Goal: Task Accomplishment & Management: Manage account settings

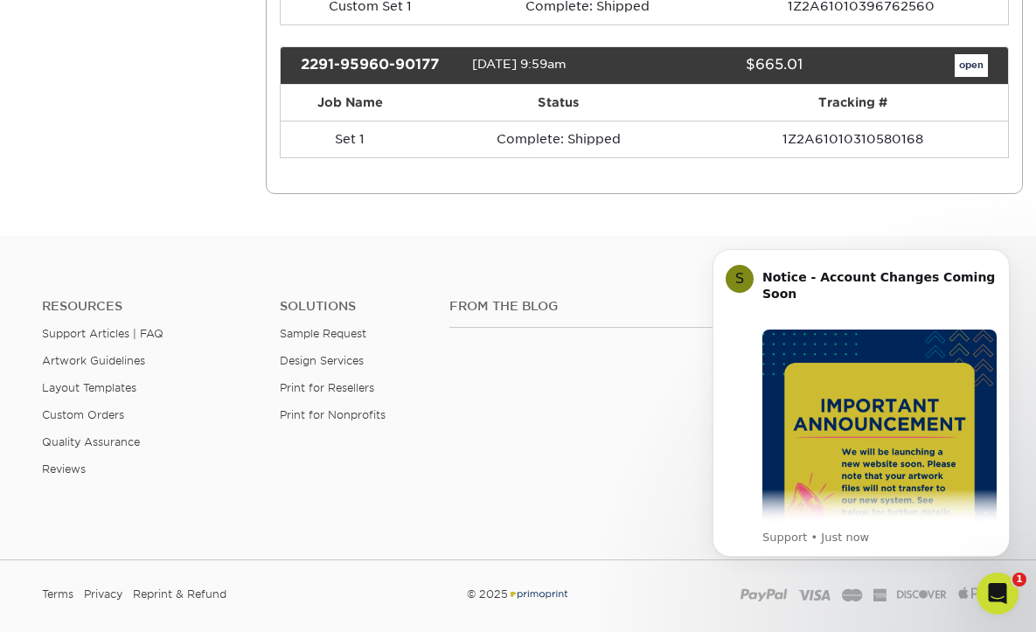
scroll to position [522, 0]
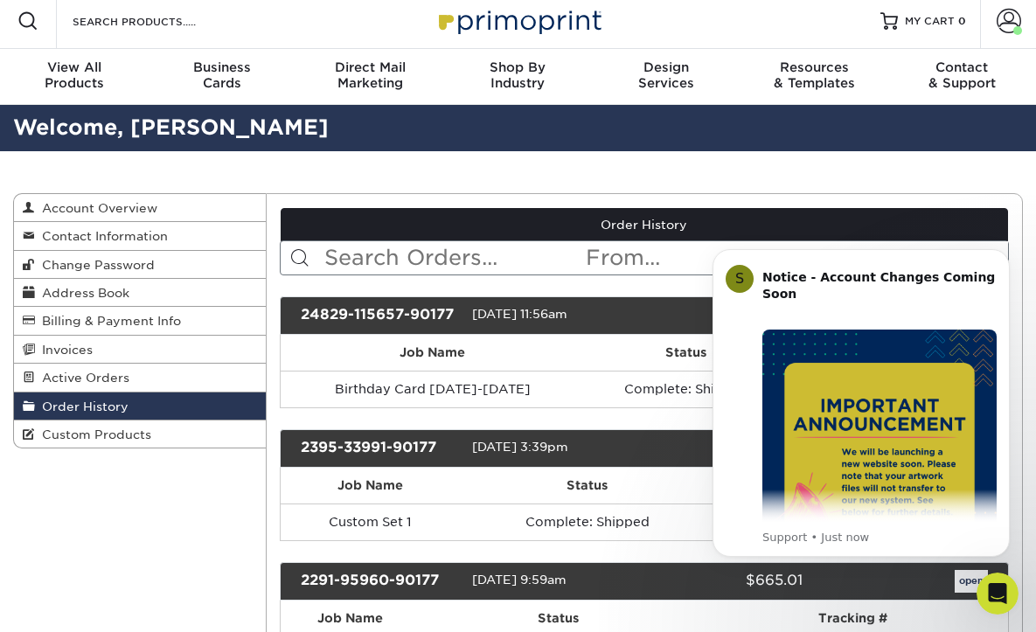
scroll to position [0, 0]
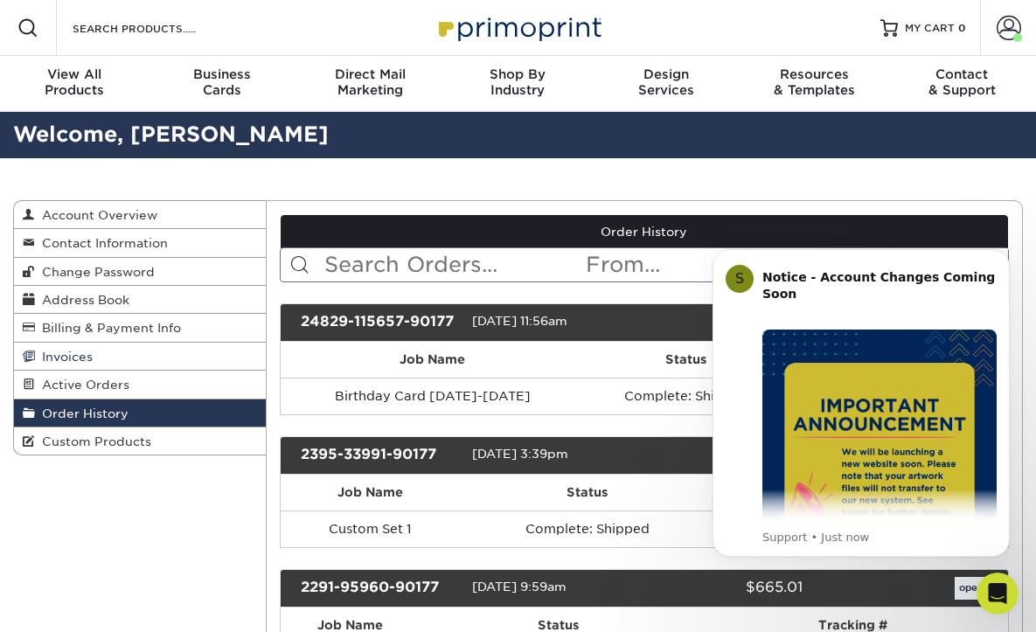
click at [68, 358] on span "Invoices" at bounding box center [64, 357] width 58 height 14
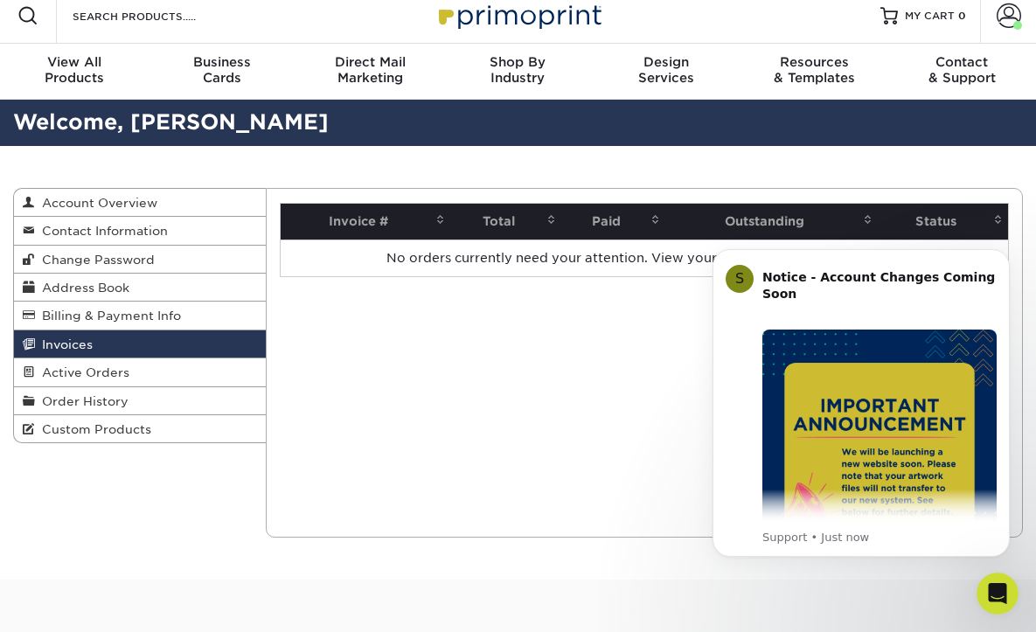
scroll to position [9, 0]
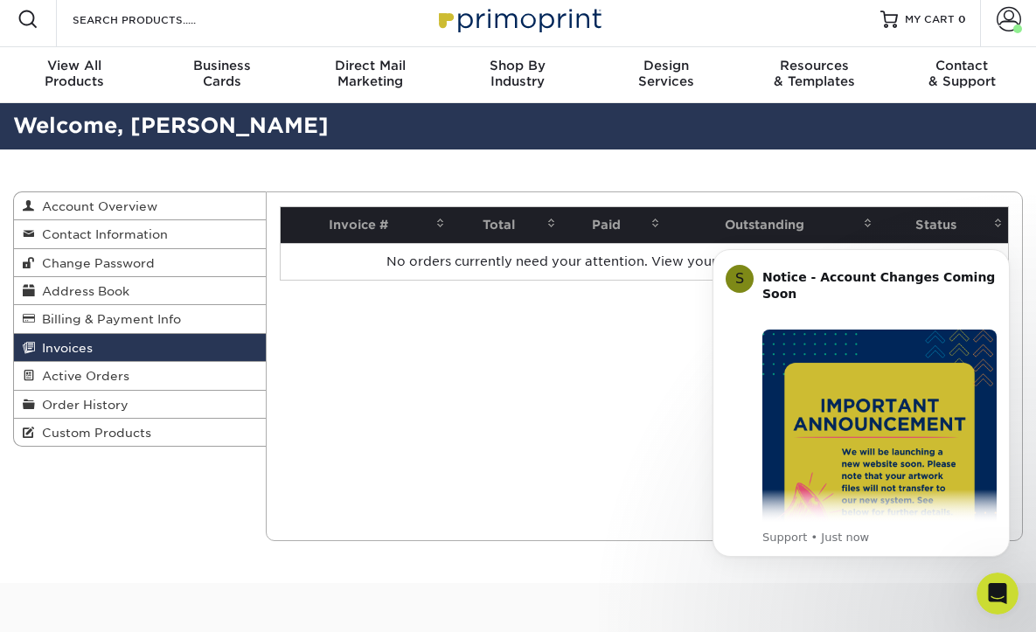
click at [612, 222] on th "Paid" at bounding box center [613, 225] width 104 height 36
click at [112, 317] on span "Billing & Payment Info" at bounding box center [108, 319] width 146 height 14
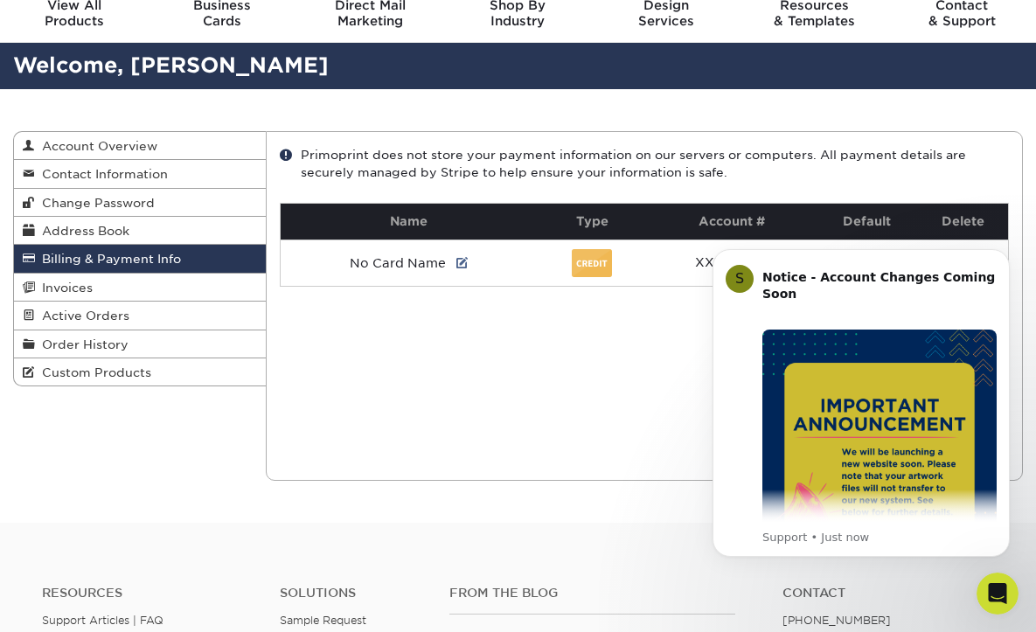
scroll to position [29, 0]
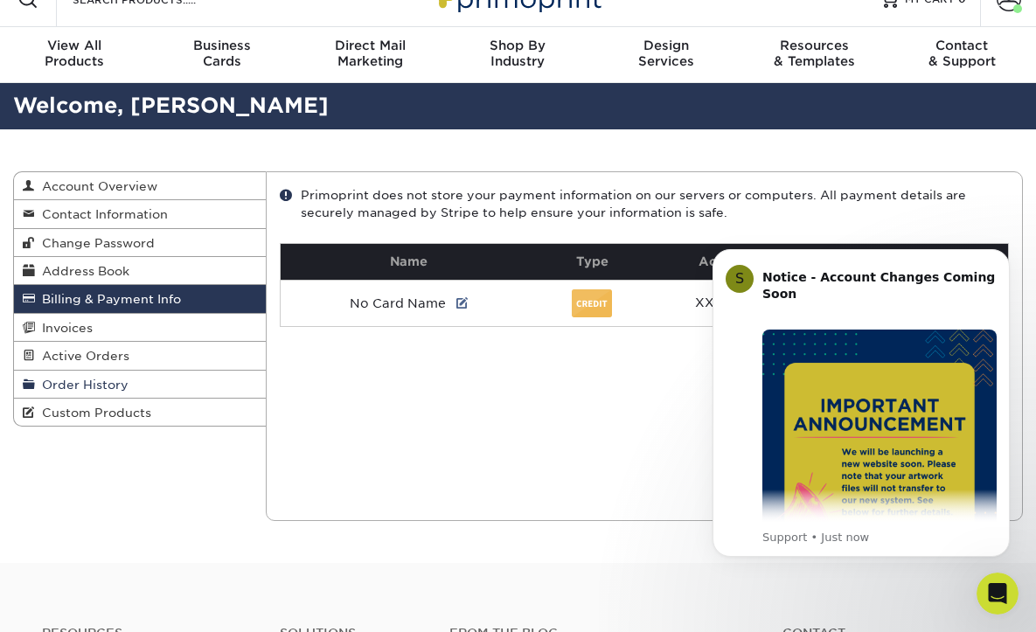
click at [111, 385] on span "Order History" at bounding box center [82, 385] width 94 height 14
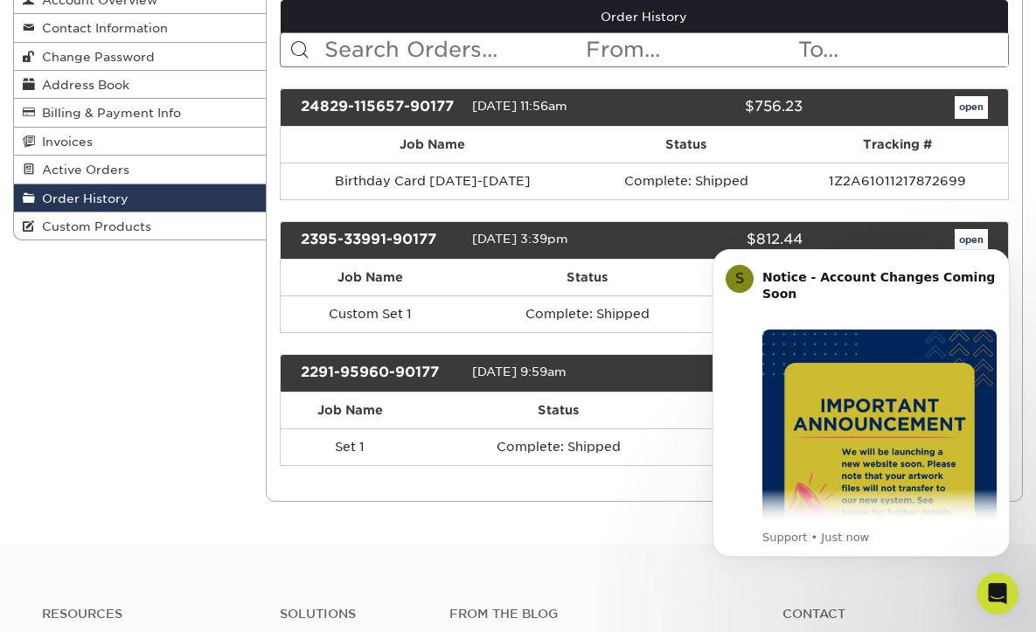
scroll to position [212, 0]
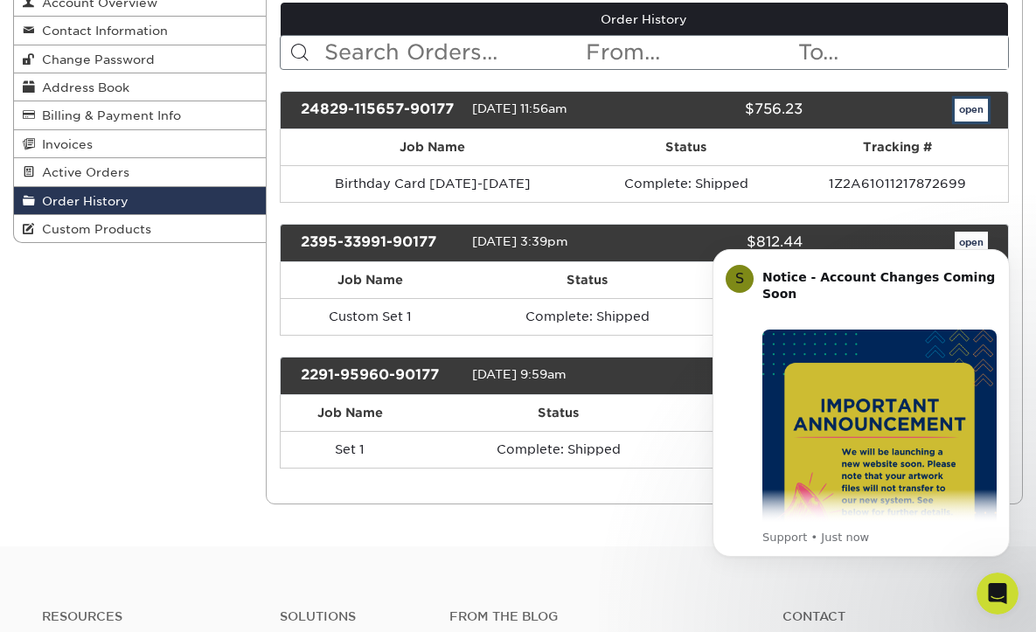
click at [967, 112] on link "open" at bounding box center [970, 110] width 33 height 23
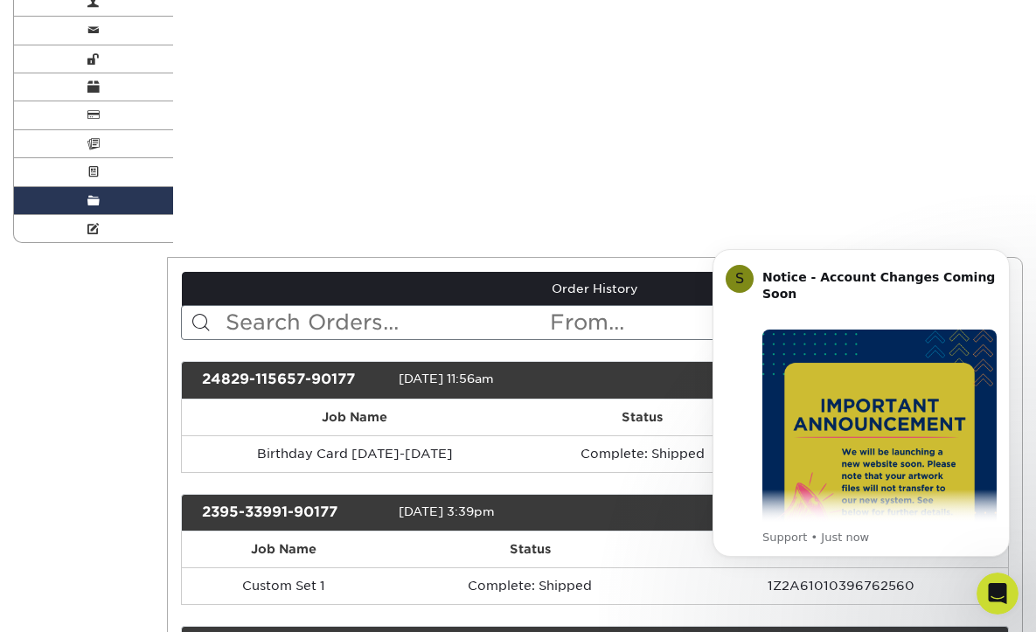
scroll to position [0, 0]
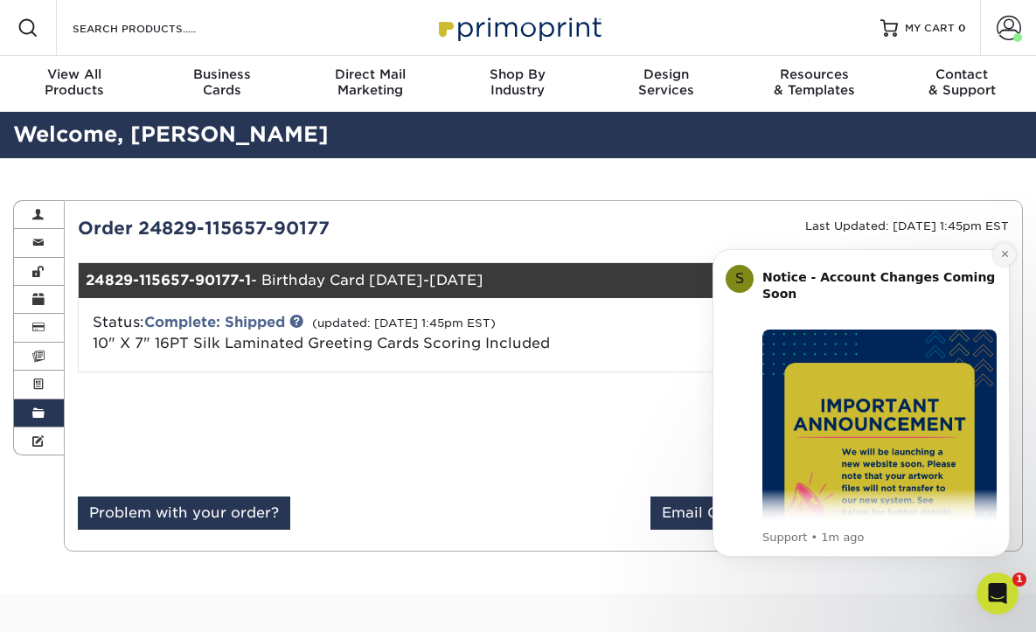
click at [1004, 254] on icon "Dismiss notification" at bounding box center [1004, 254] width 6 height 6
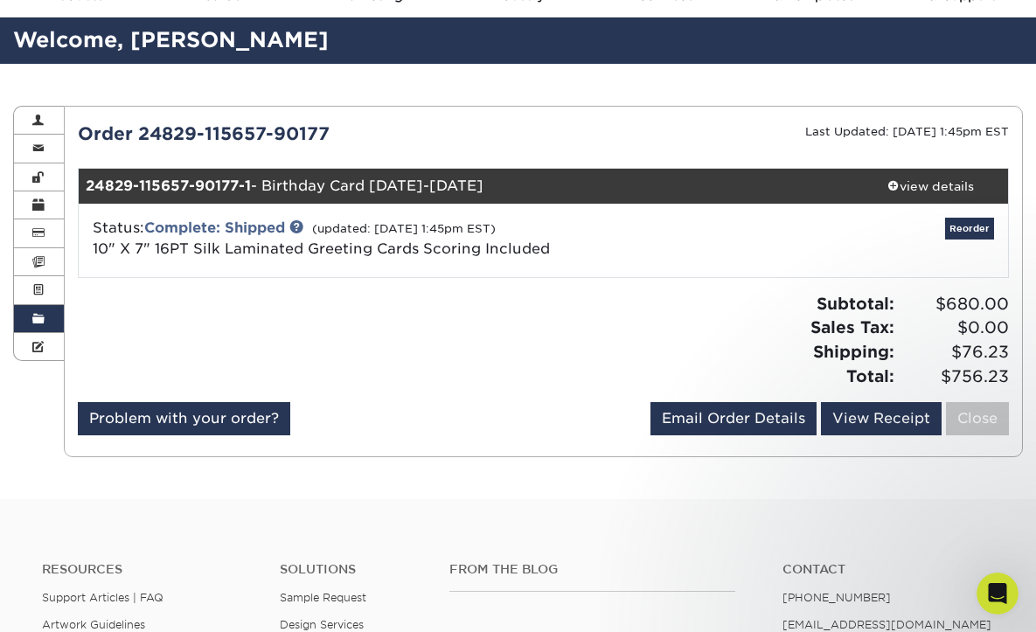
scroll to position [89, 0]
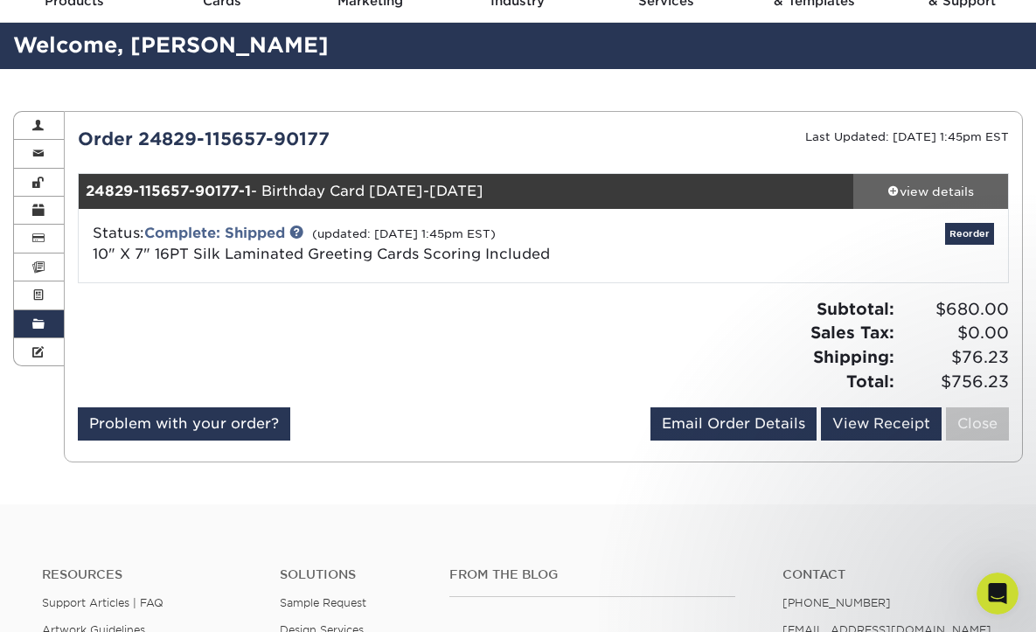
click at [912, 188] on div "view details" at bounding box center [930, 191] width 155 height 17
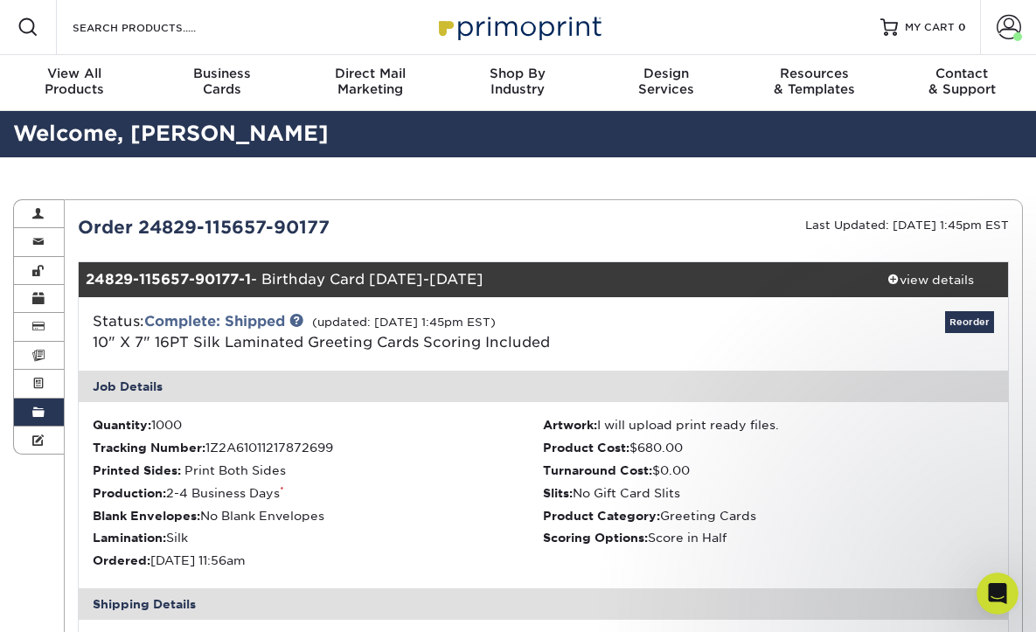
scroll to position [0, 0]
